Goal: Task Accomplishment & Management: Use online tool/utility

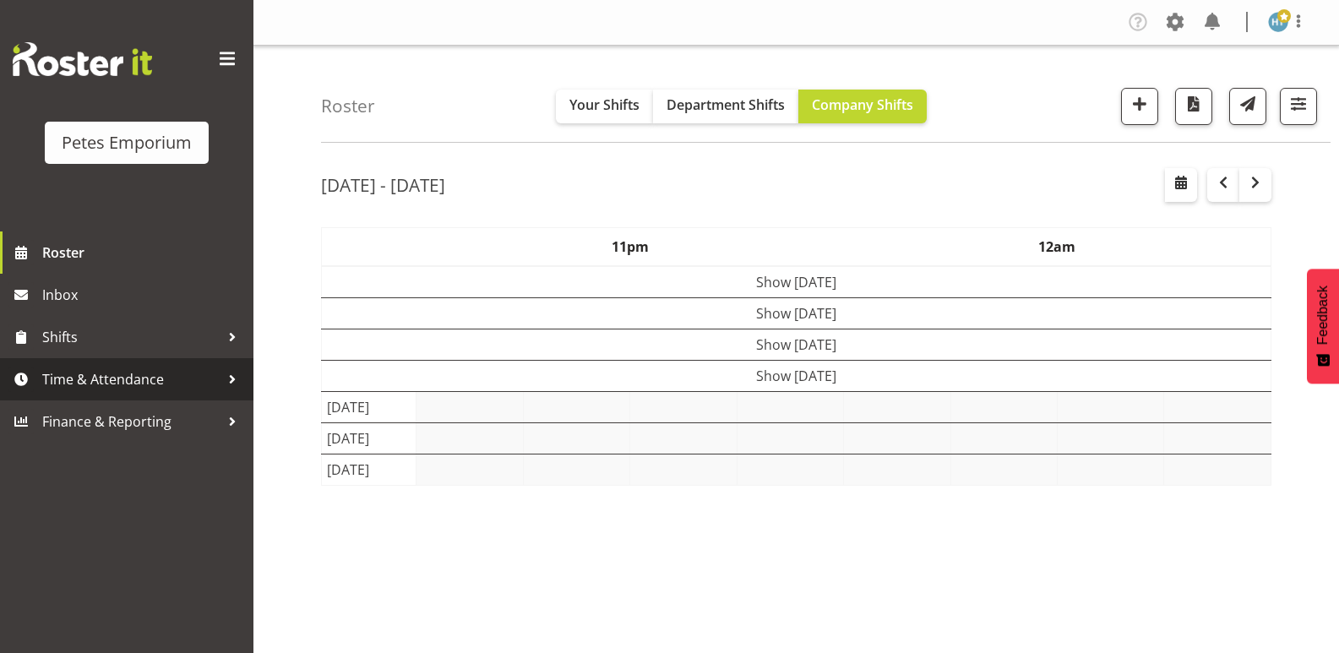
click at [140, 385] on span "Time & Attendance" at bounding box center [130, 379] width 177 height 25
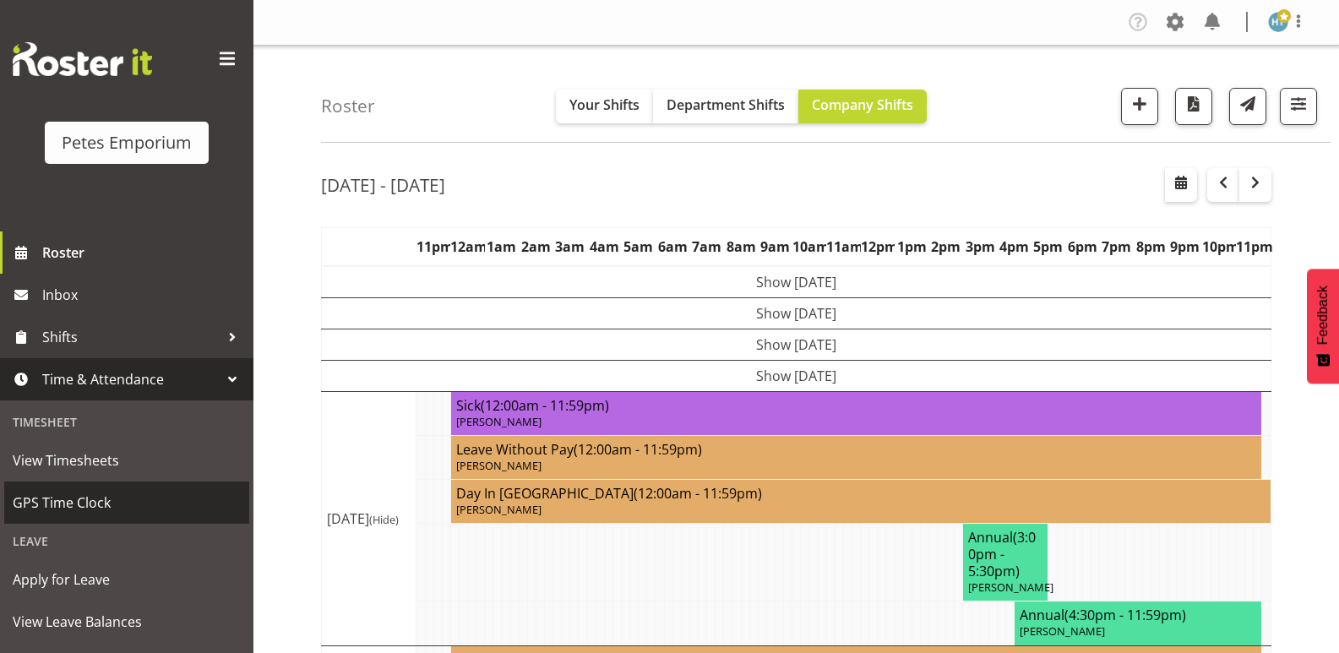
click at [84, 497] on span "GPS Time Clock" at bounding box center [127, 502] width 228 height 25
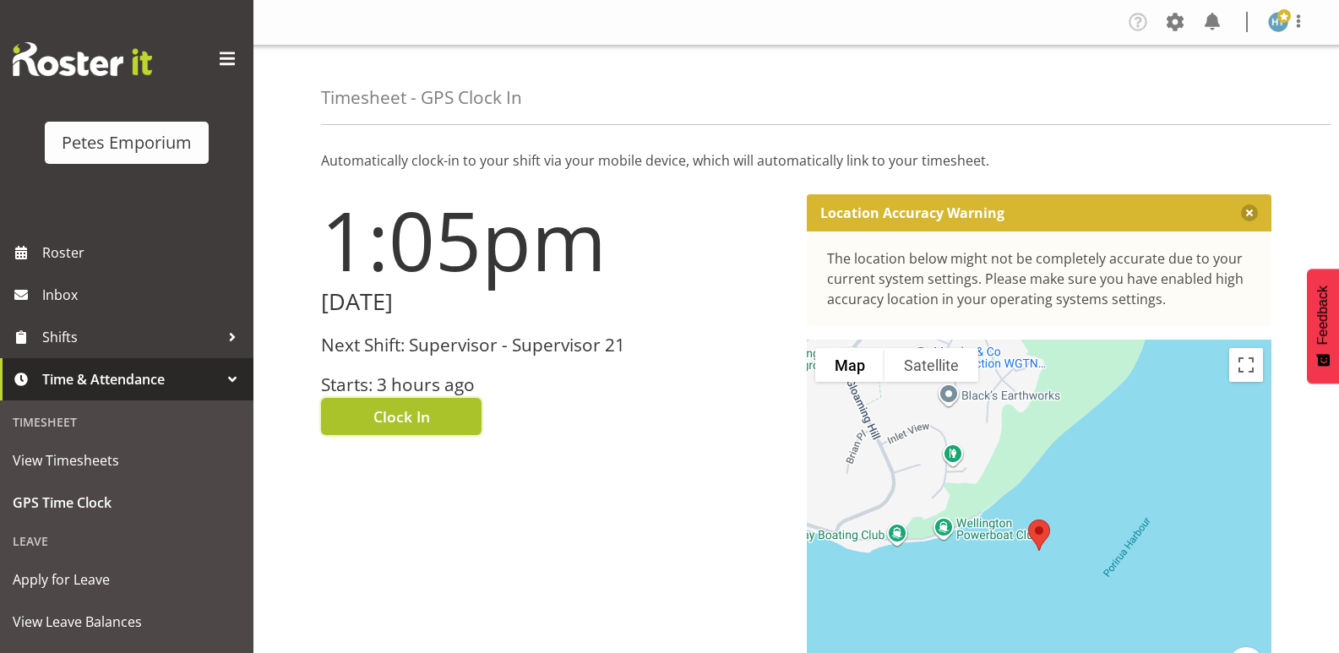
click at [423, 410] on span "Clock In" at bounding box center [401, 416] width 57 height 22
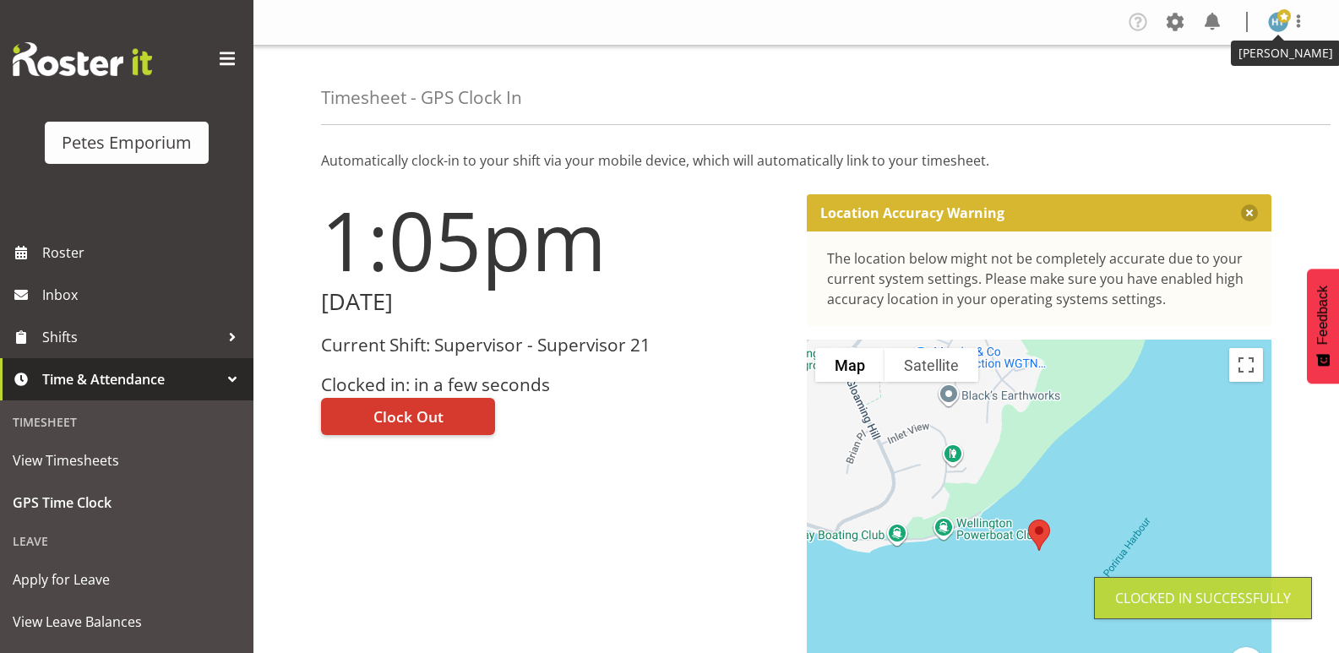
click at [1279, 21] on span at bounding box center [1284, 16] width 14 height 14
click at [1217, 87] on link "Log Out" at bounding box center [1227, 88] width 162 height 30
